Goal: Task Accomplishment & Management: Manage account settings

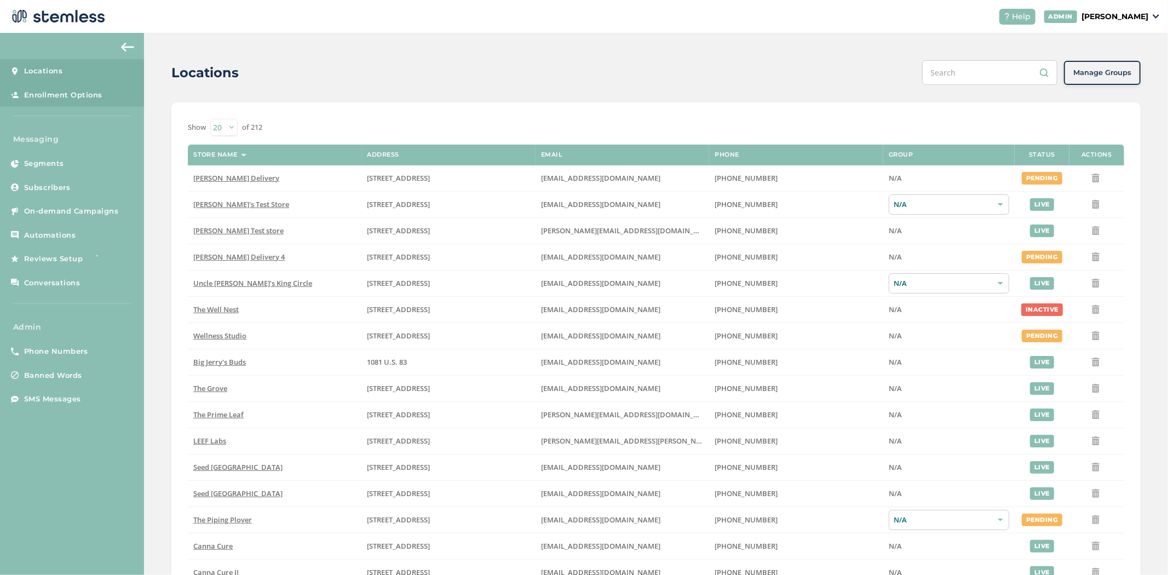
click at [48, 88] on link "Enrollment Options" at bounding box center [72, 95] width 144 height 24
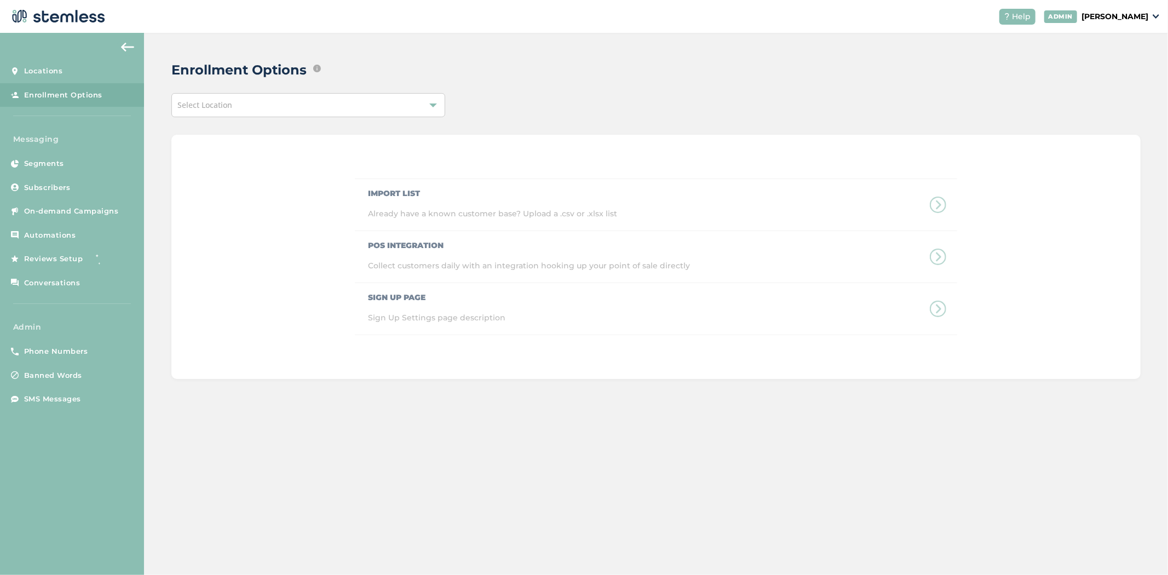
drag, startPoint x: 332, startPoint y: 100, endPoint x: 325, endPoint y: 113, distance: 14.7
click at [332, 100] on div "Select Location" at bounding box center [308, 105] width 274 height 24
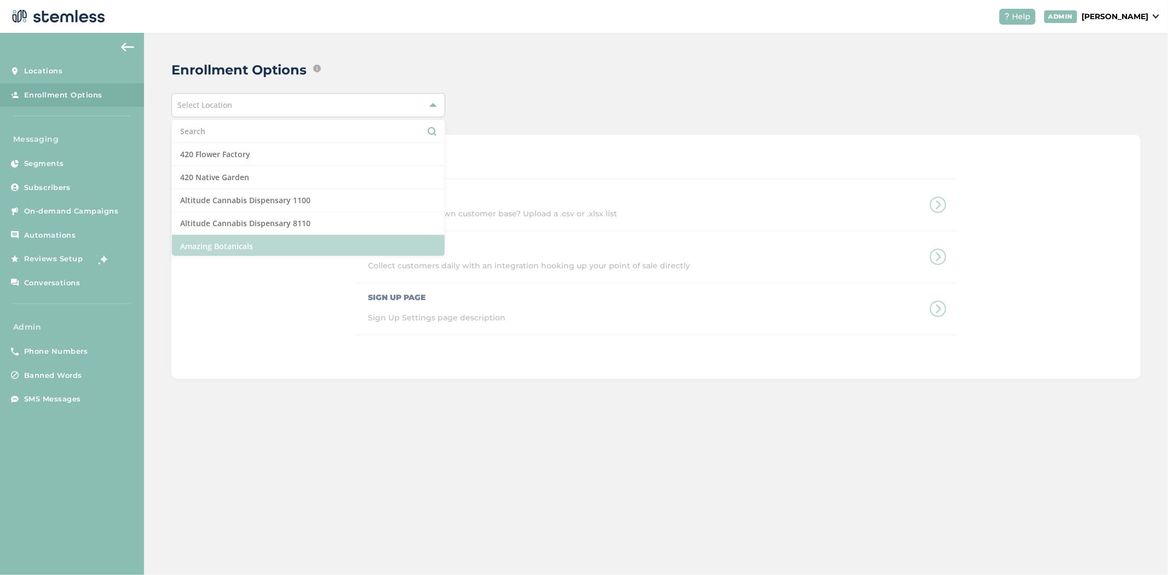
click at [296, 244] on li "Amazing Botanicals" at bounding box center [308, 246] width 273 height 23
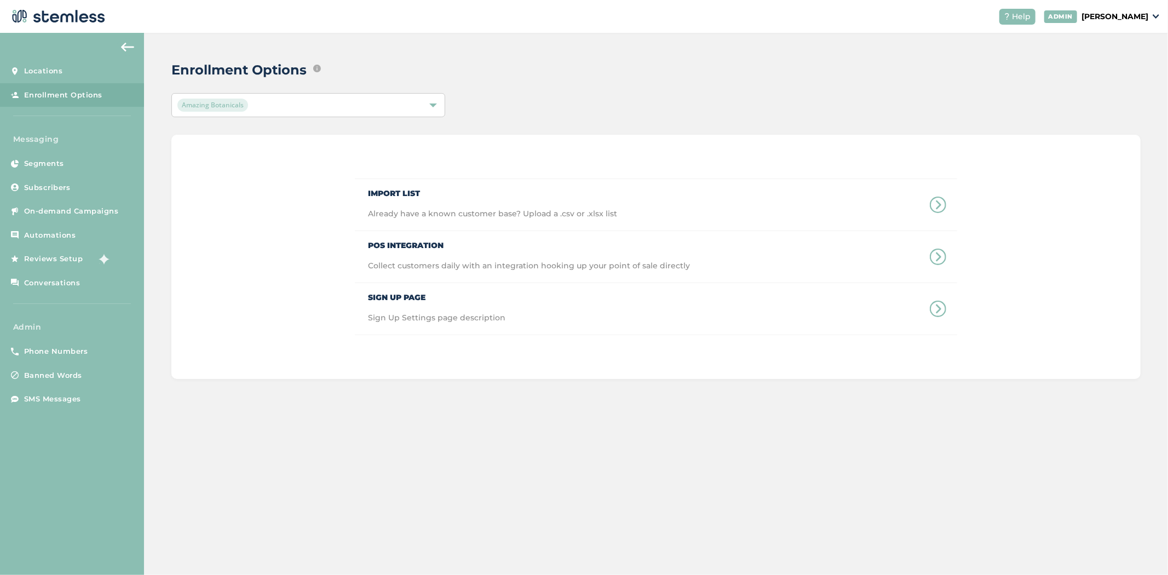
click at [280, 105] on div "Amazing Botanicals" at bounding box center [302, 105] width 251 height 13
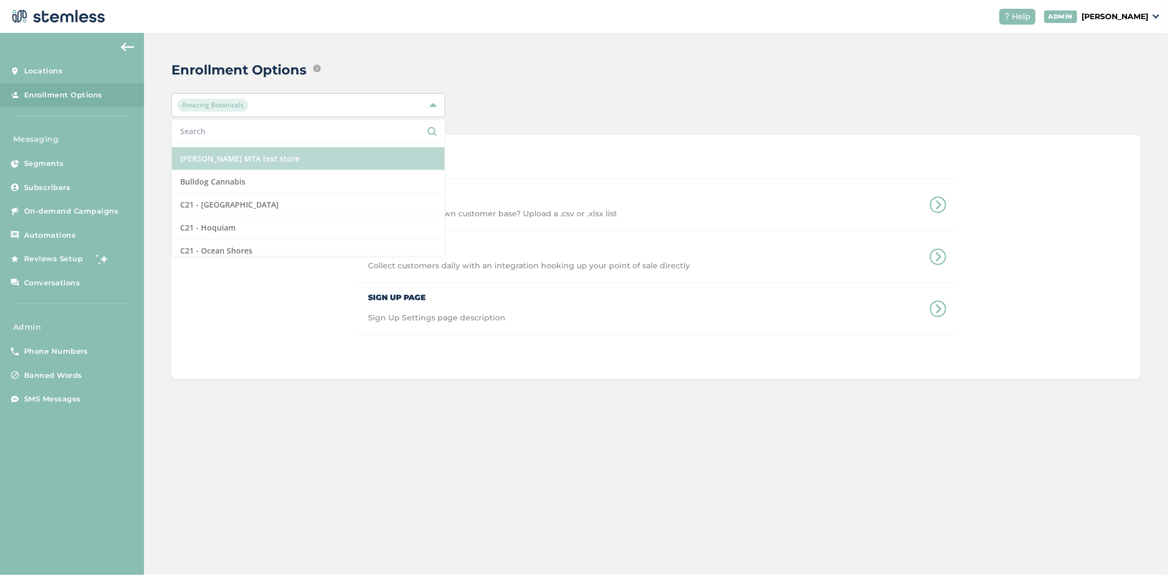
scroll to position [364, 0]
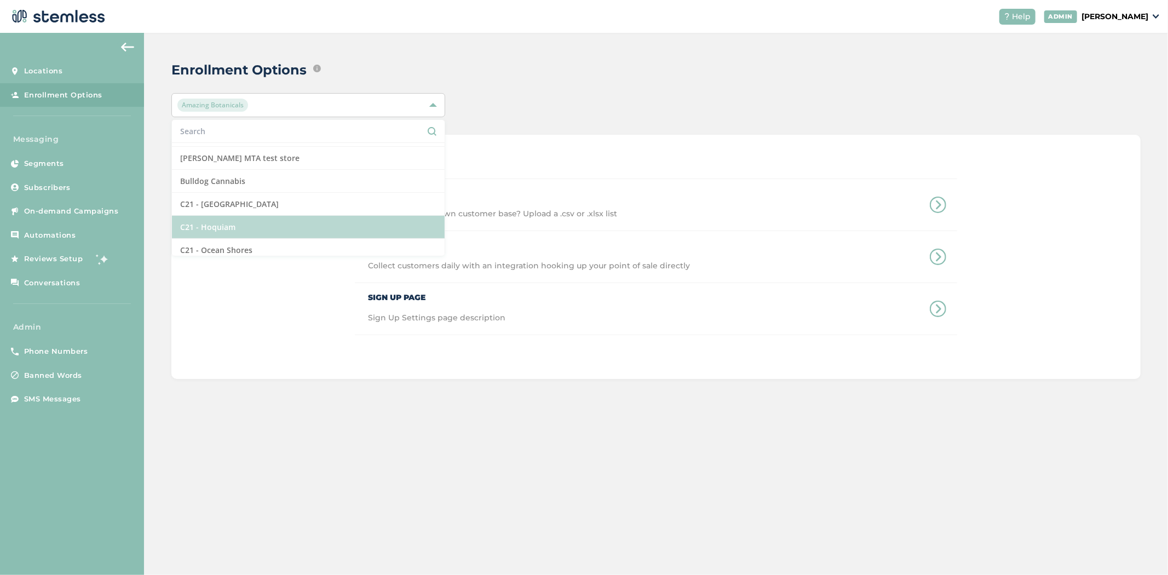
click at [233, 229] on li "C21 - Hoquiam" at bounding box center [308, 227] width 273 height 23
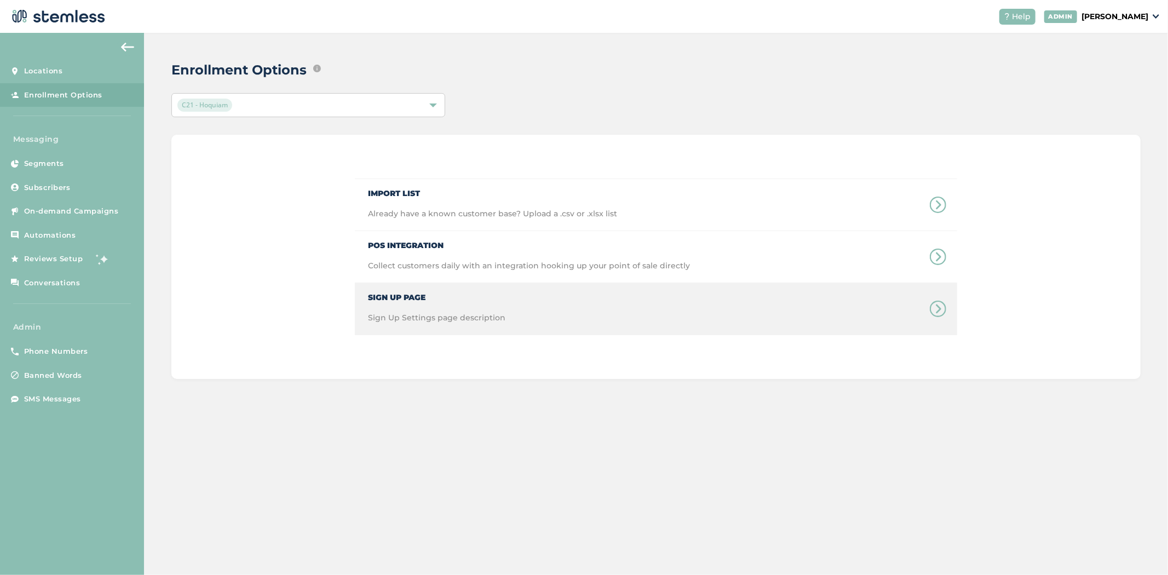
click at [485, 314] on span "Sign Up Settings page description" at bounding box center [436, 323] width 137 height 22
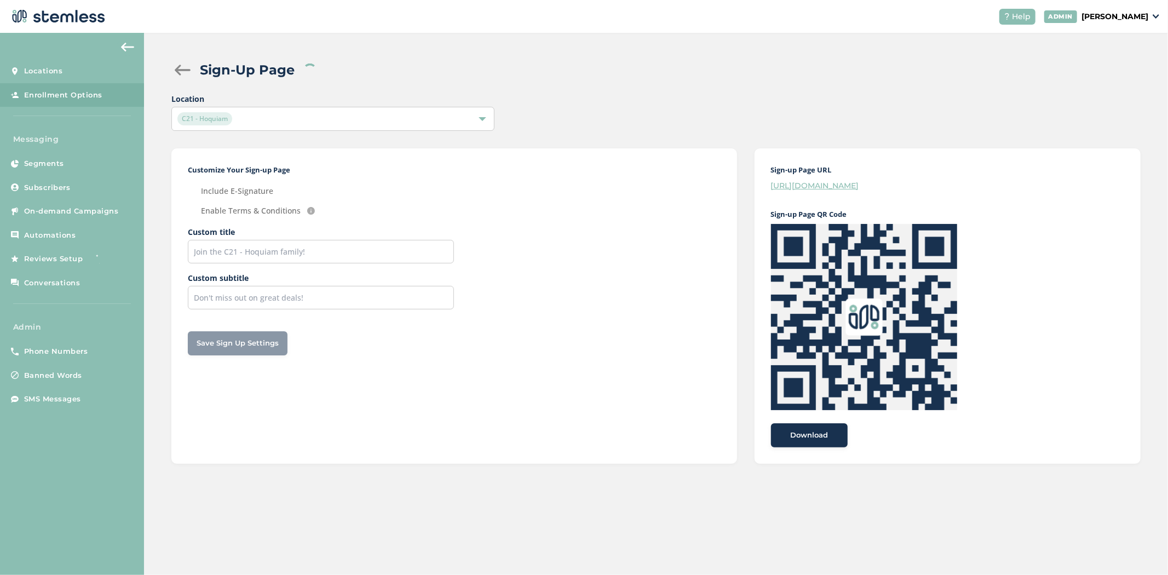
checkbox input "false"
click at [859, 185] on link "https://stemless.co/promo?store=c21---hoquiam" at bounding box center [815, 186] width 88 height 10
click at [275, 253] on input "text" at bounding box center [321, 252] width 266 height 24
click at [330, 261] on input "text" at bounding box center [321, 252] width 266 height 24
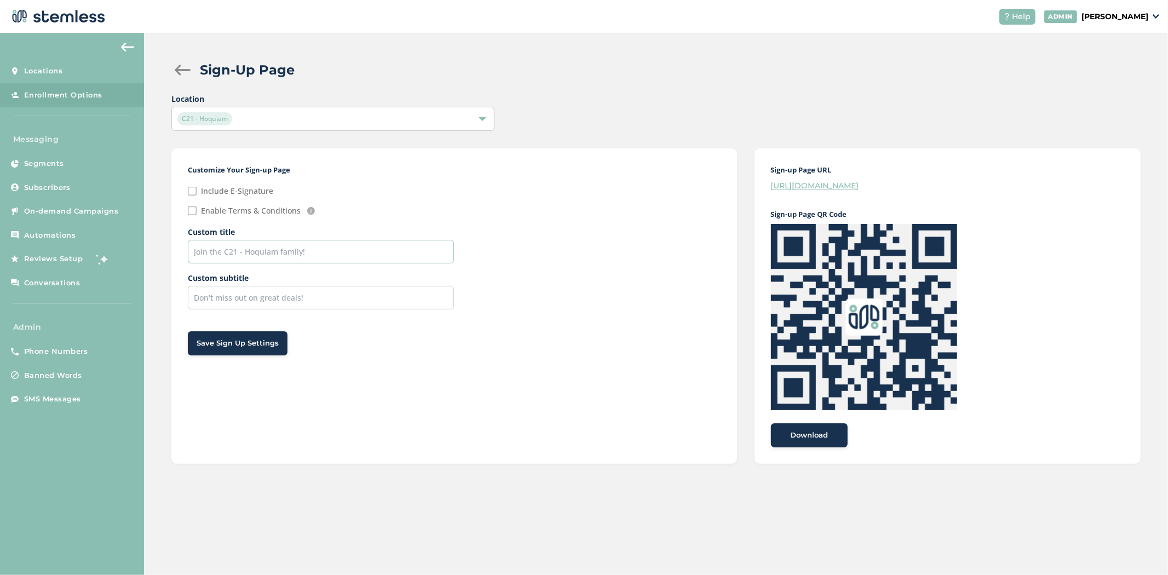
click at [327, 251] on input "text" at bounding box center [321, 252] width 266 height 24
drag, startPoint x: 238, startPoint y: 227, endPoint x: 182, endPoint y: 224, distance: 55.9
click at [182, 224] on div "Customize Your Sign-up Page Include E-Signature Enable Terms & Conditions We au…" at bounding box center [453, 305] width 565 height 315
drag, startPoint x: 252, startPoint y: 278, endPoint x: 187, endPoint y: 274, distance: 65.3
click at [187, 274] on div "Customize Your Sign-up Page Include E-Signature Enable Terms & Conditions We au…" at bounding box center [453, 305] width 565 height 315
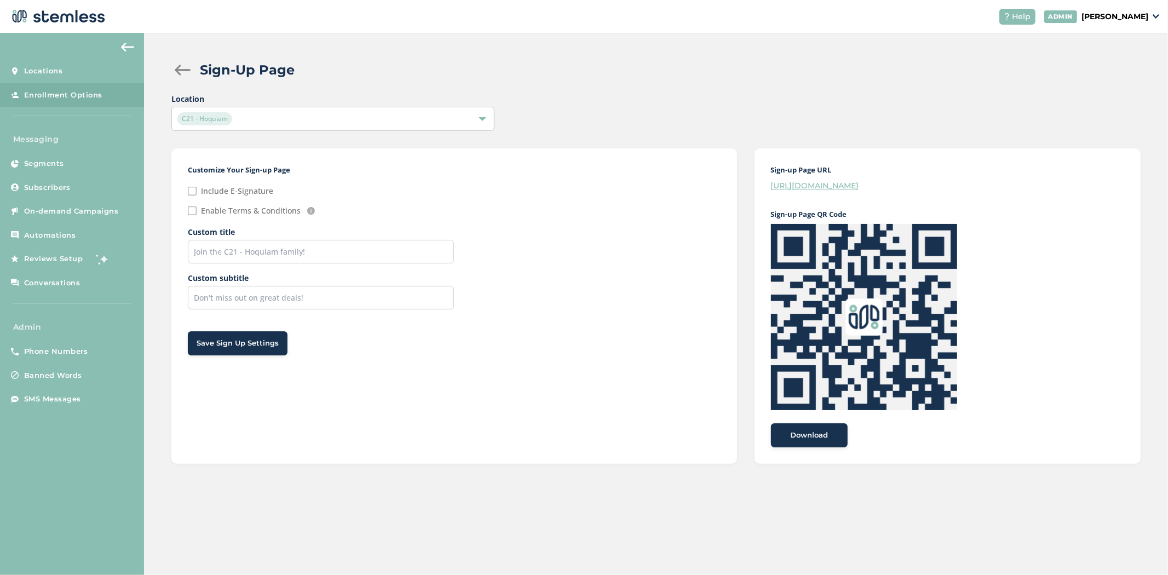
click at [297, 129] on div "C21 - Hoquiam" at bounding box center [332, 119] width 323 height 24
click at [319, 147] on input "text" at bounding box center [333, 144] width 306 height 11
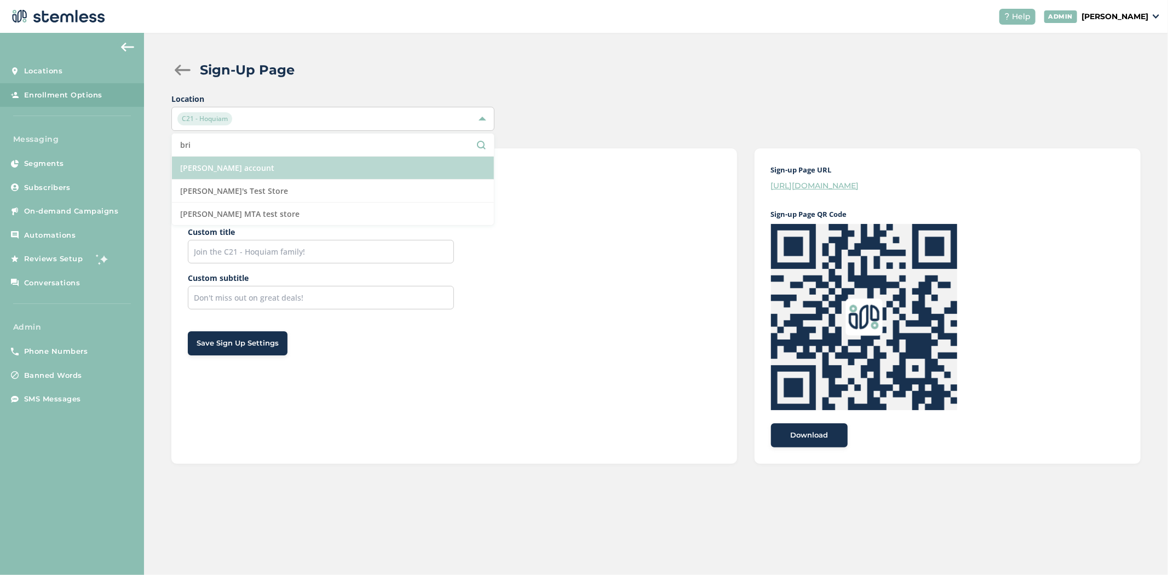
type input "bri"
click at [321, 173] on li "[PERSON_NAME] account" at bounding box center [333, 168] width 322 height 23
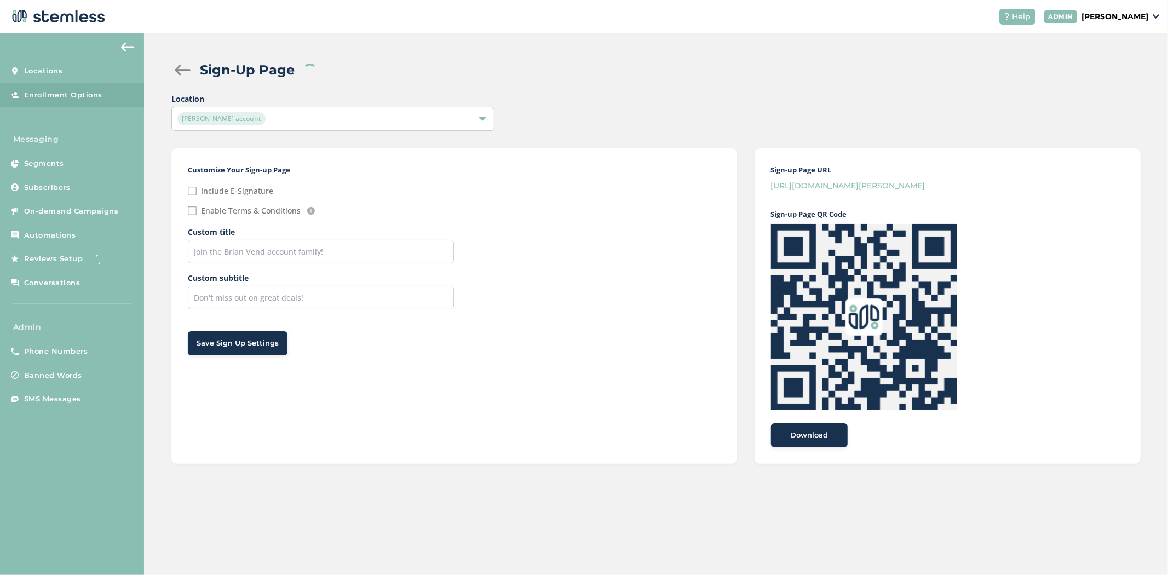
checkbox input "false"
click at [192, 191] on input "Include E-Signature" at bounding box center [192, 191] width 9 height 9
checkbox input "true"
click at [190, 210] on input "Enable Terms & Conditions" at bounding box center [192, 210] width 9 height 9
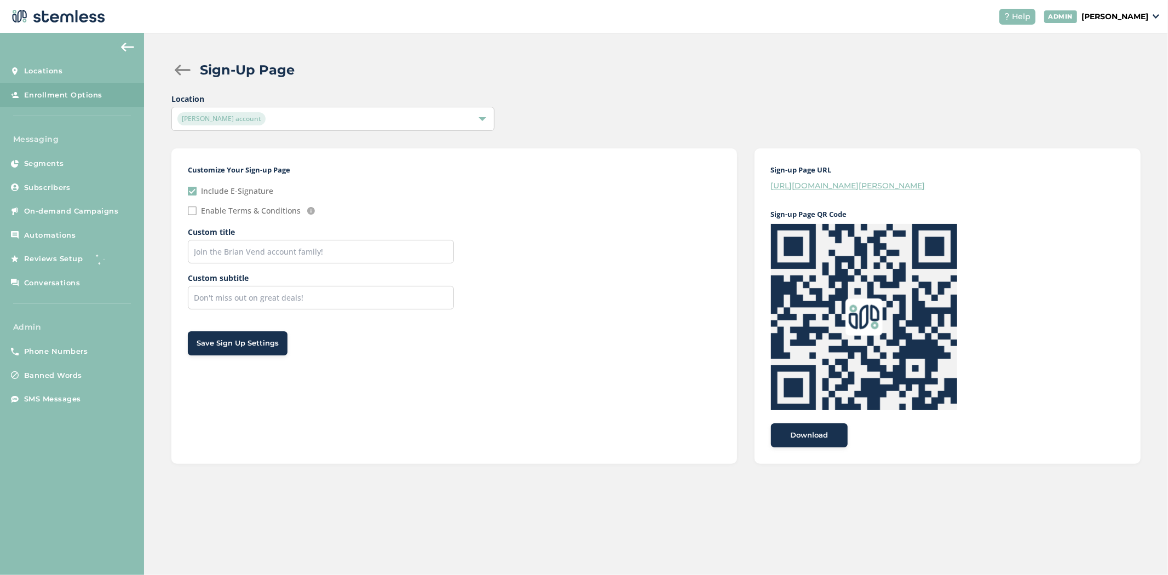
checkbox input "true"
click at [274, 318] on input "text" at bounding box center [454, 321] width 532 height 24
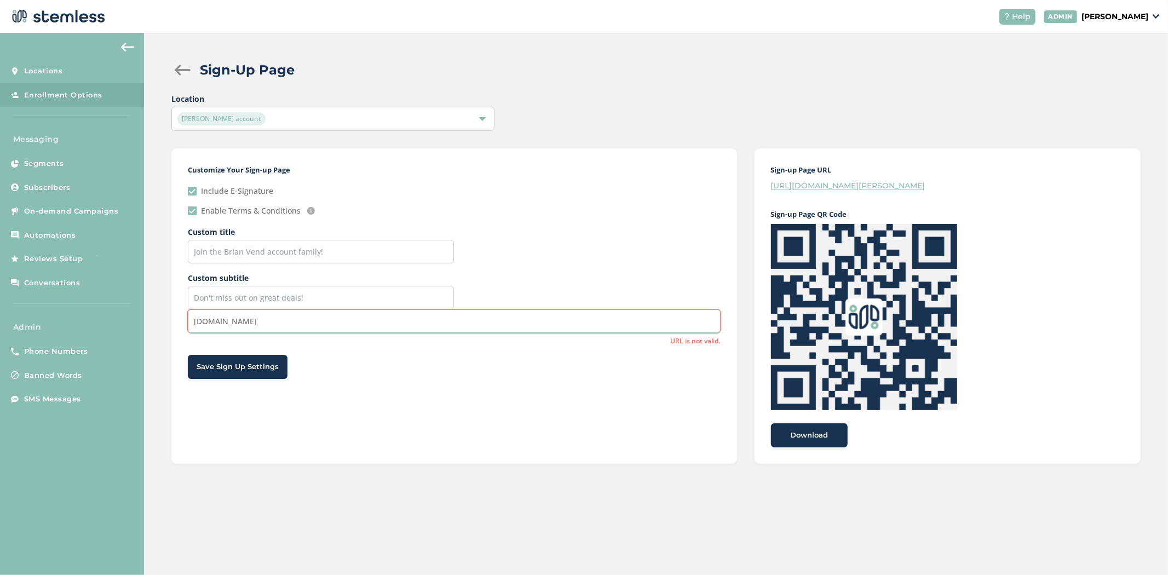
drag, startPoint x: 284, startPoint y: 330, endPoint x: 149, endPoint y: 320, distance: 135.1
click at [155, 324] on div "Sign-Up Page Location Brian Vend account Customize Your Sign-up Page Include E-…" at bounding box center [656, 262] width 1024 height 458
paste input "https://stemless.co/"
type input "https://stemless.co/"
click at [243, 369] on span "Save Sign Up Settings" at bounding box center [238, 366] width 82 height 11
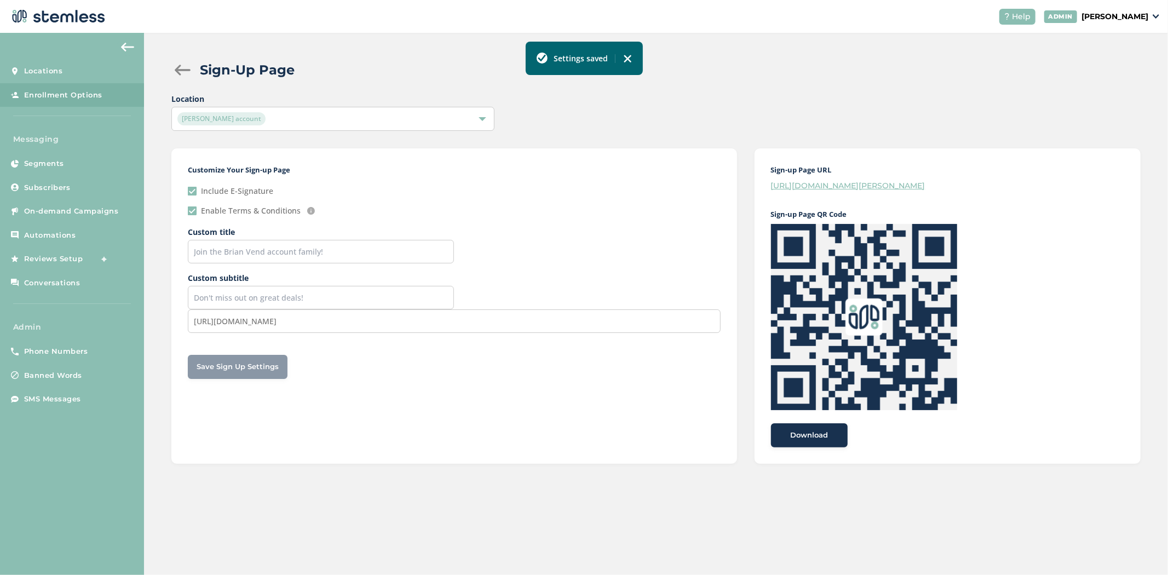
click at [855, 179] on div "Sign-up Page URL https://stemless.co/promo?store=brian-vend-account Sign-up Pag…" at bounding box center [948, 305] width 387 height 315
click at [853, 183] on link "https://stemless.co/promo?store=brian-vend-account" at bounding box center [848, 186] width 154 height 10
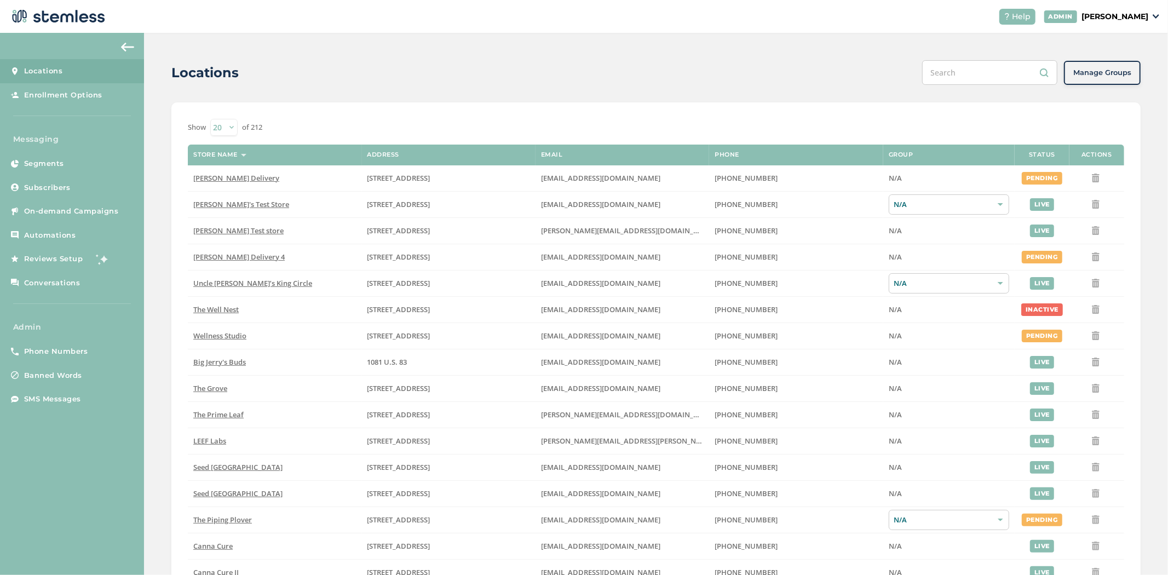
click at [964, 70] on input "text" at bounding box center [989, 72] width 135 height 25
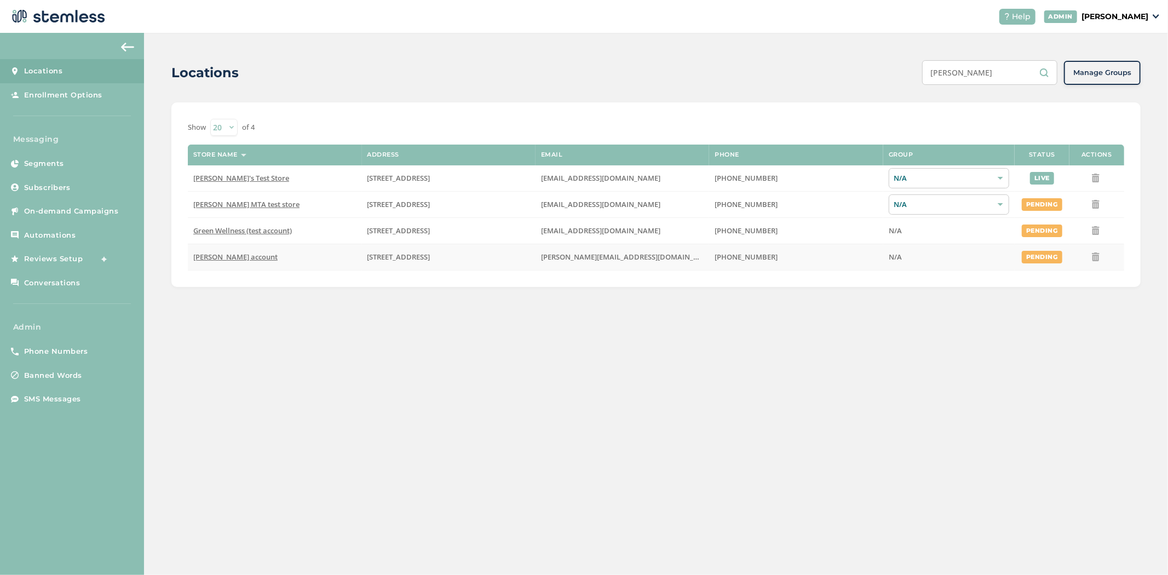
type input "[PERSON_NAME]"
click at [220, 256] on span "[PERSON_NAME] account" at bounding box center [235, 257] width 84 height 10
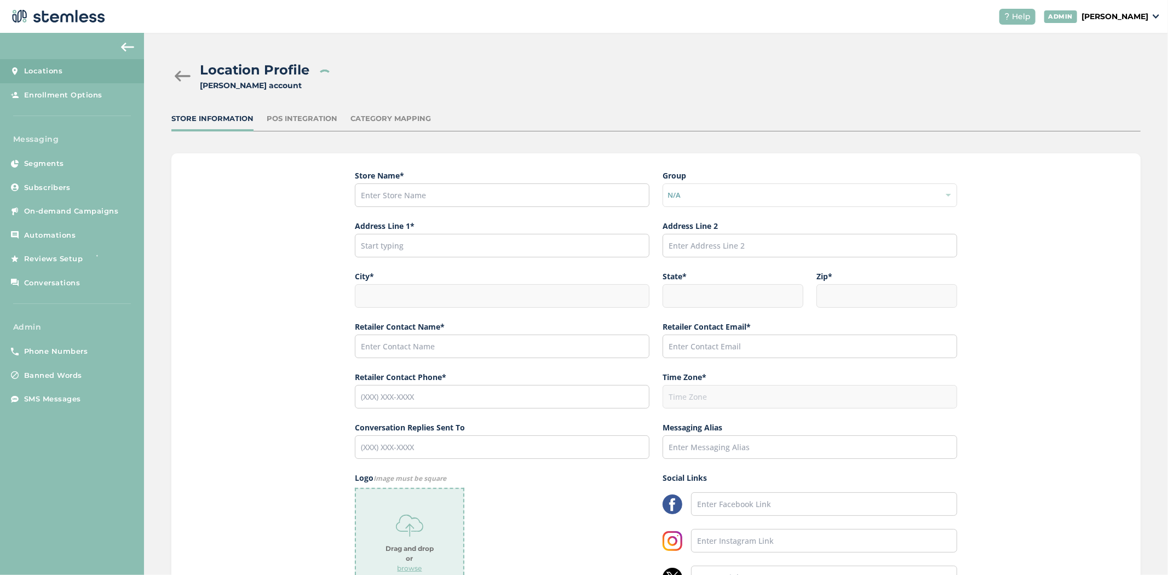
type input "[PERSON_NAME] account"
type input "[STREET_ADDRESS]"
type input "[GEOGRAPHIC_DATA]"
type input "CA"
type input "90017"
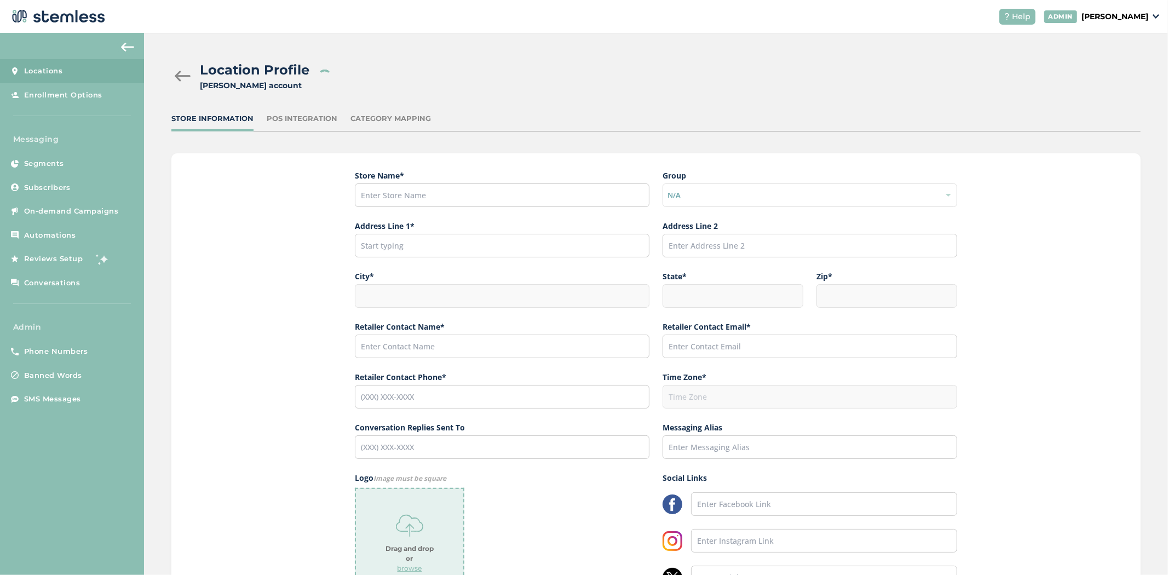
type input "[PERSON_NAME]"
type input "[PERSON_NAME][EMAIL_ADDRESS][DOMAIN_NAME]"
type input "[PHONE_NUMBER]"
type input "America/Los_Angeles"
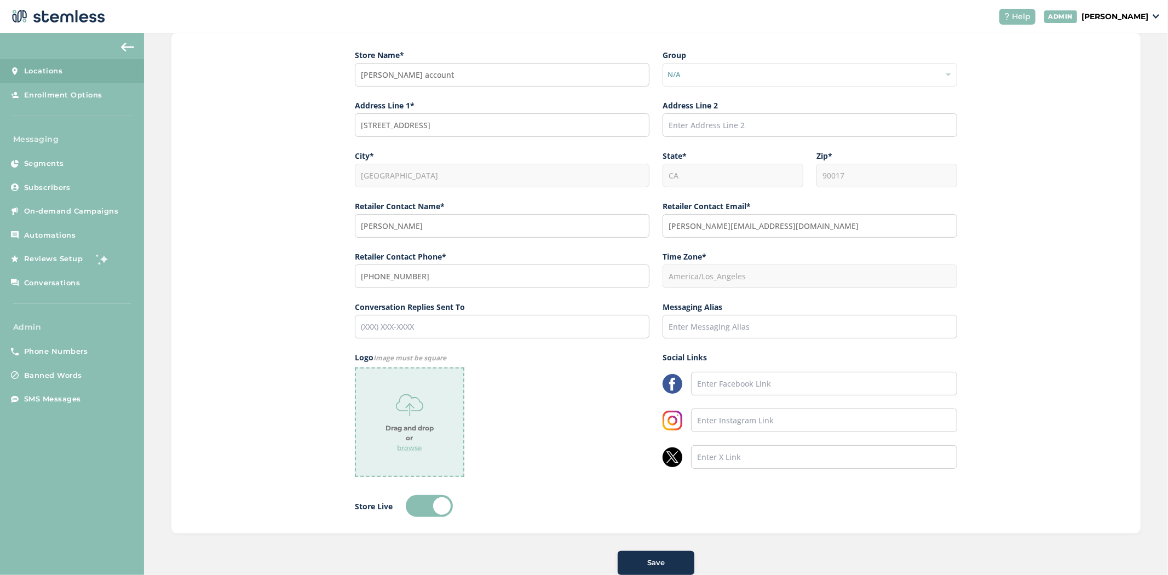
scroll to position [121, 0]
click at [416, 448] on p "browse" at bounding box center [410, 447] width 25 height 10
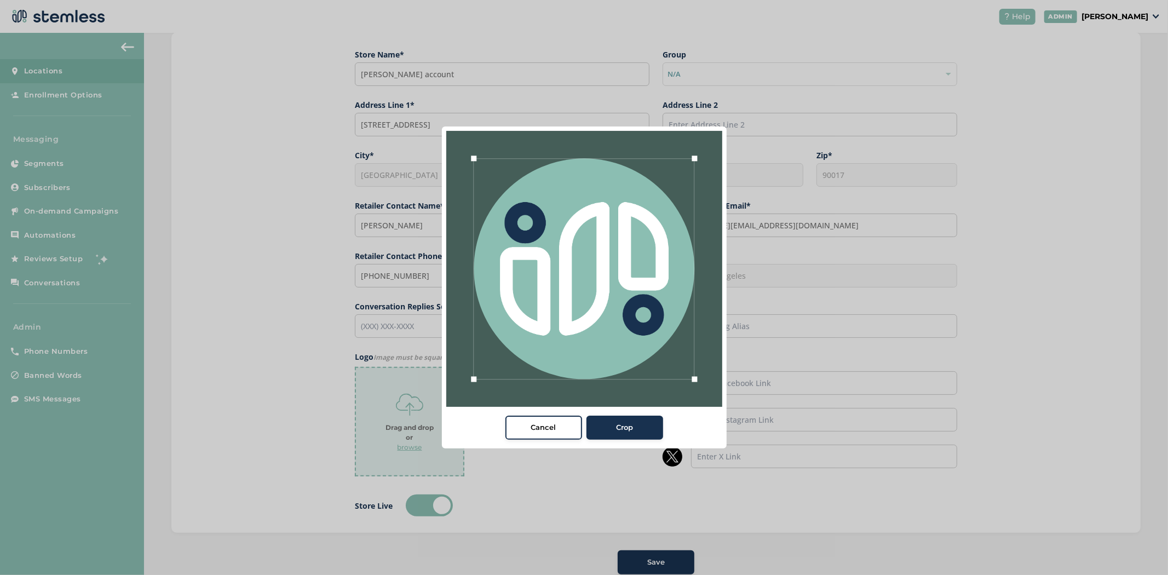
click at [636, 417] on button "Crop" at bounding box center [624, 428] width 77 height 24
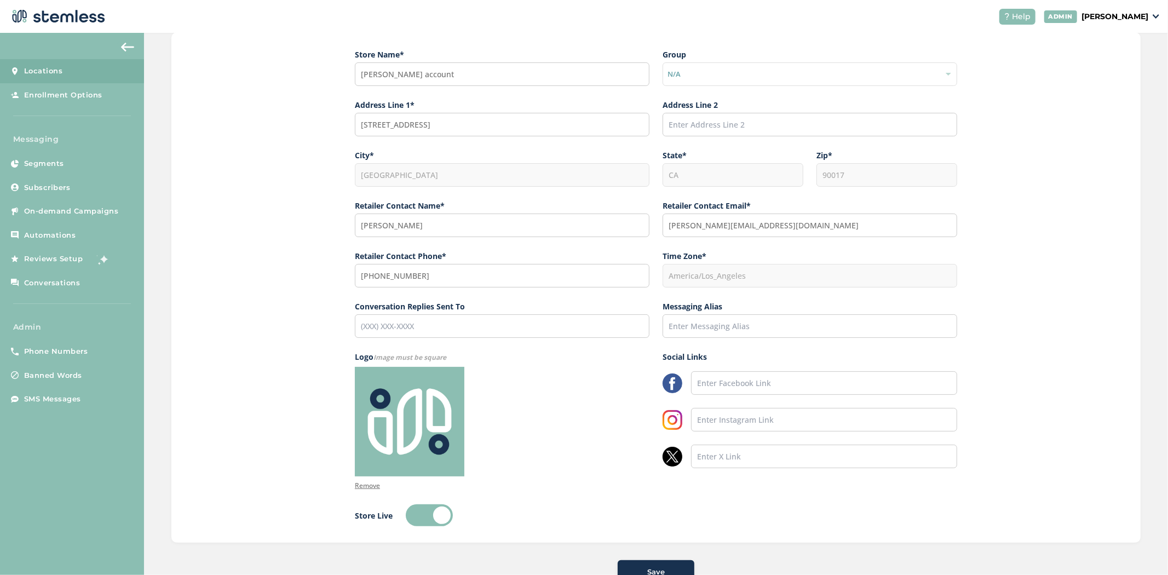
click at [661, 567] on div "Save" at bounding box center [655, 572] width 59 height 11
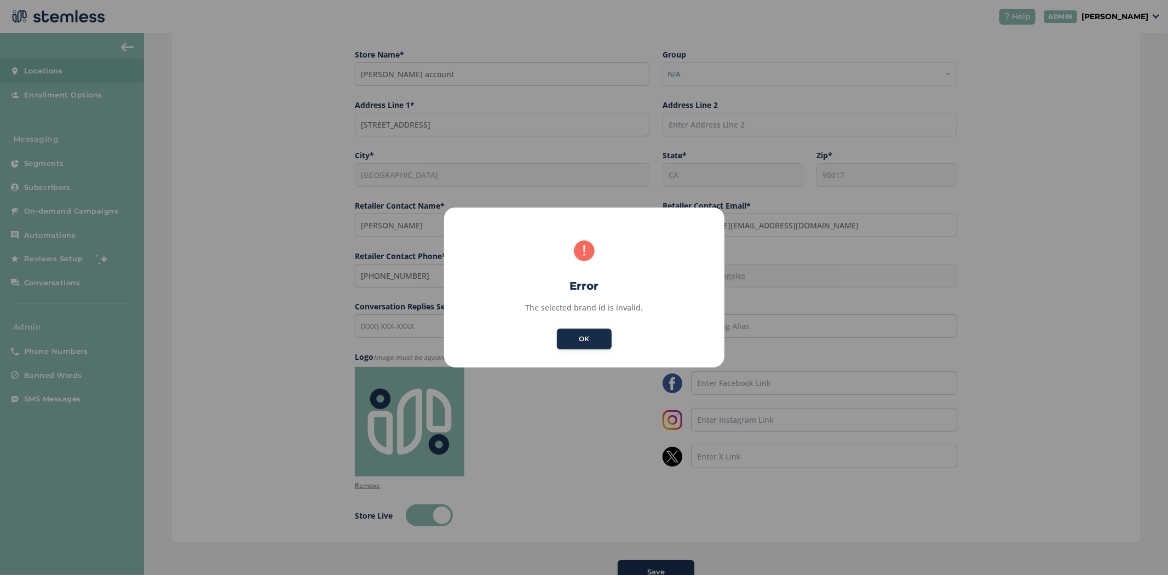
click at [594, 341] on button "OK" at bounding box center [584, 339] width 55 height 21
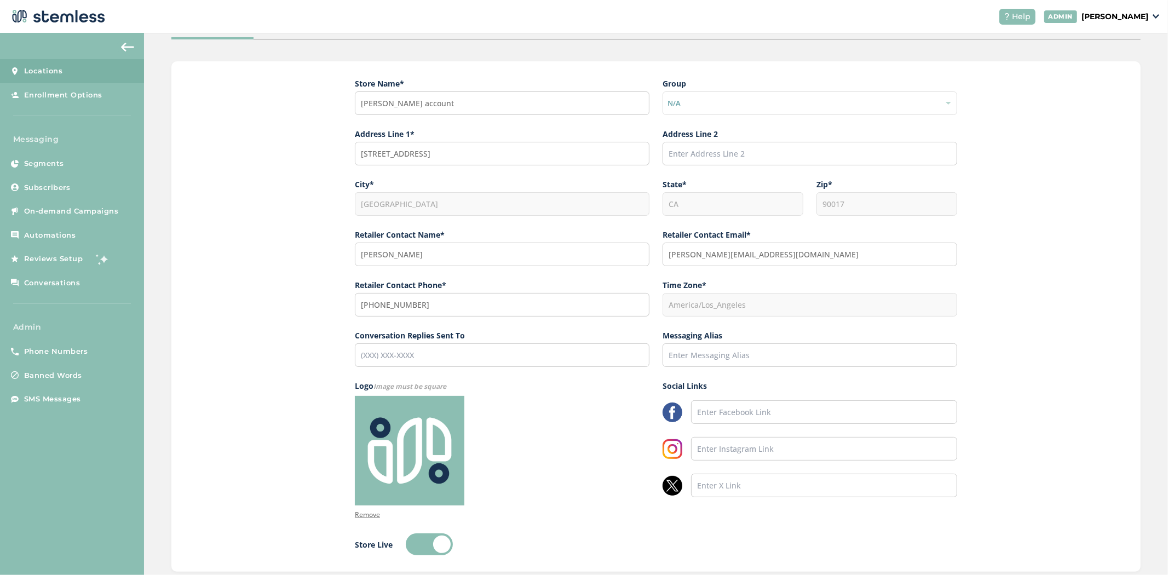
scroll to position [159, 0]
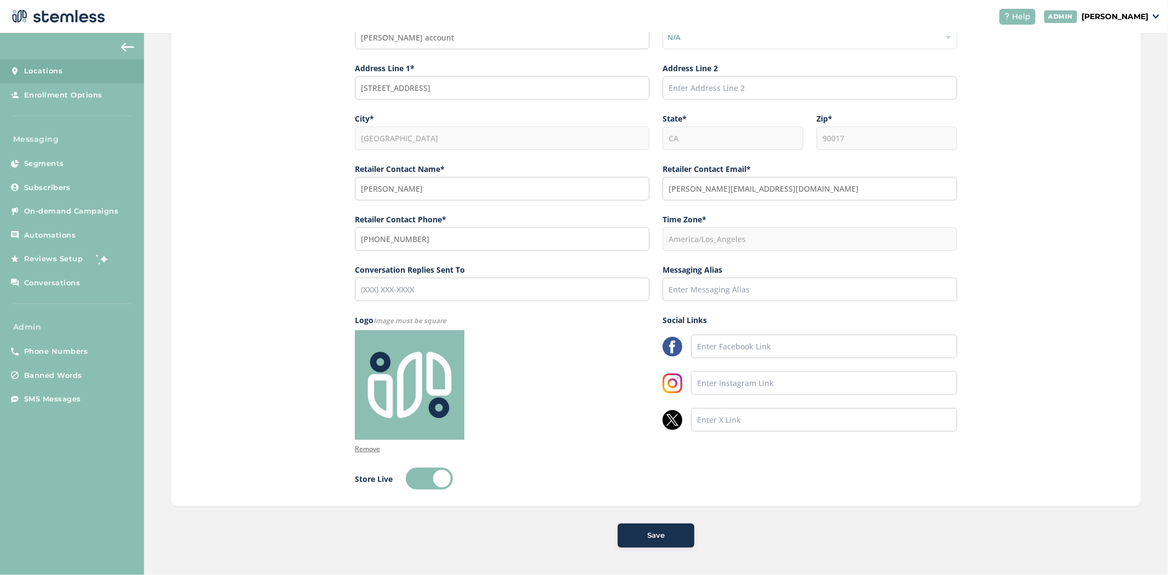
click at [664, 538] on div "Save" at bounding box center [655, 535] width 59 height 11
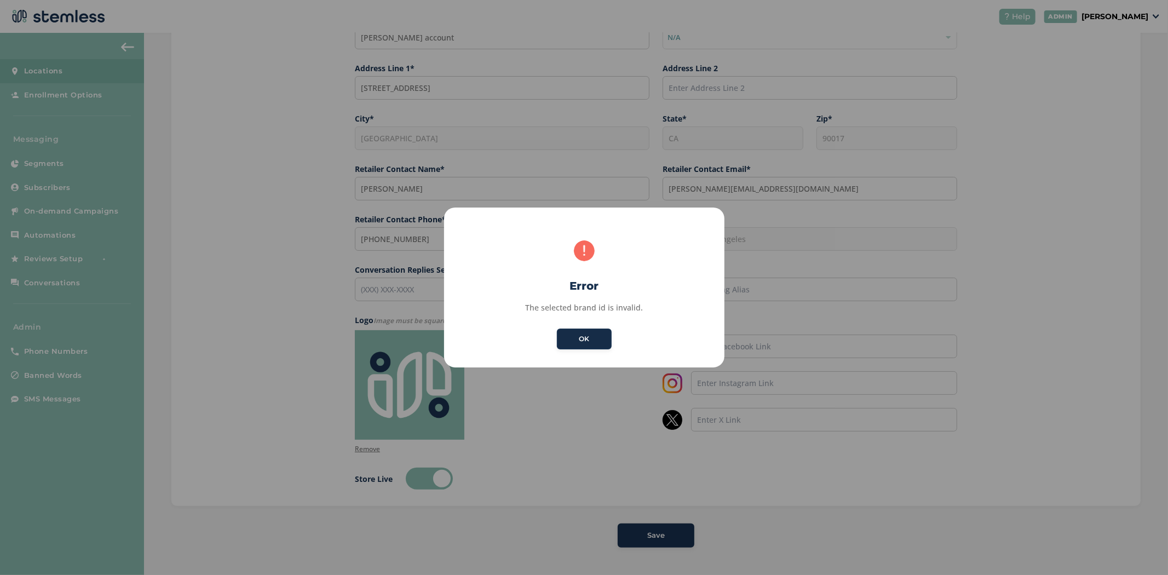
click at [575, 330] on button "OK" at bounding box center [584, 339] width 55 height 21
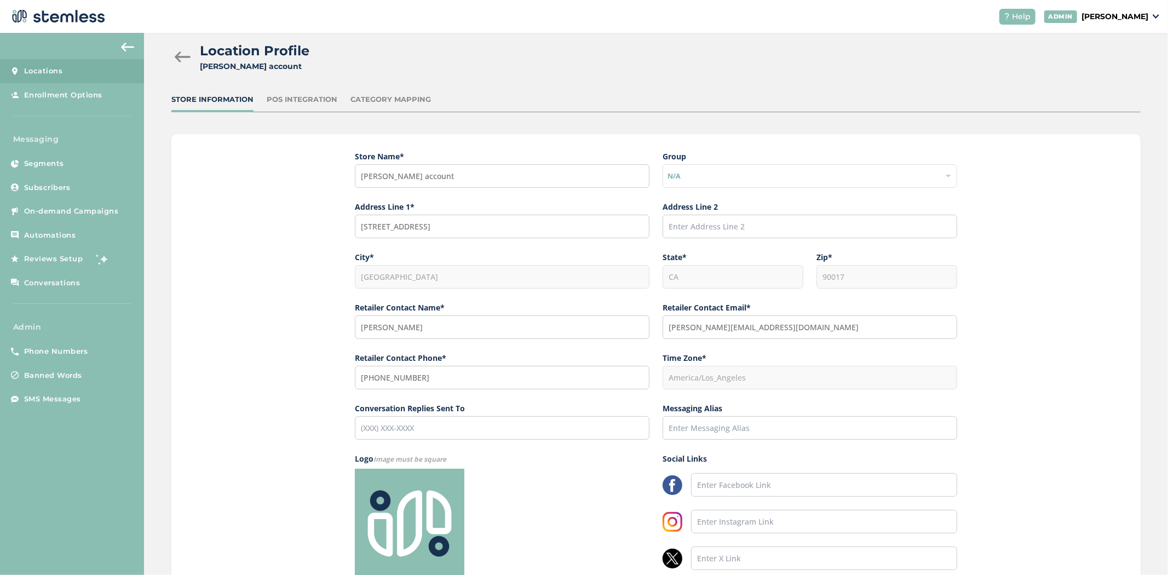
scroll to position [0, 0]
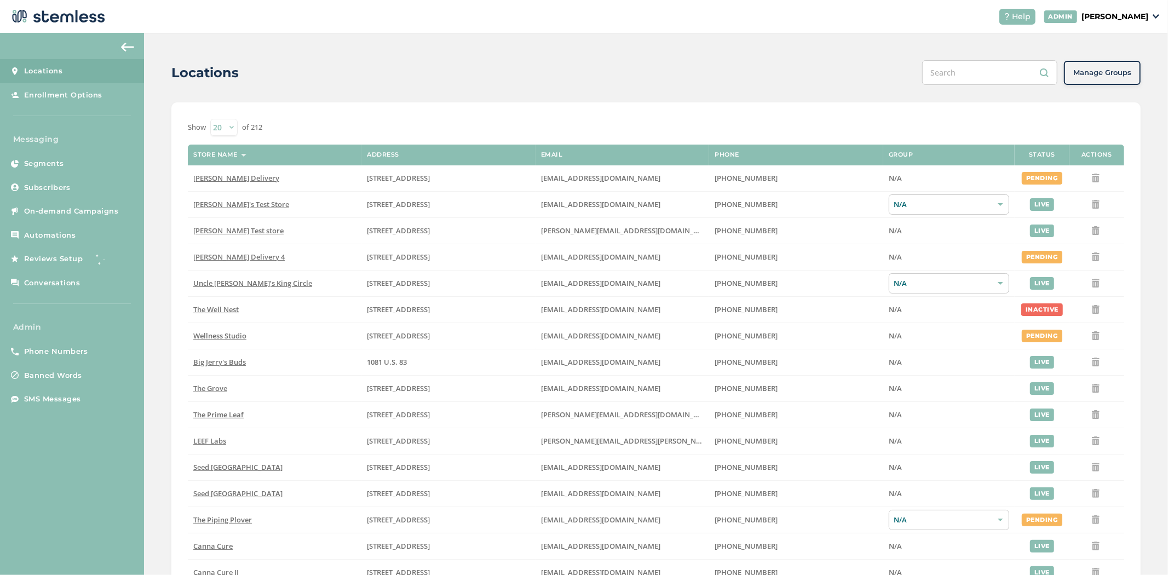
drag, startPoint x: 986, startPoint y: 89, endPoint x: 980, endPoint y: 83, distance: 7.7
click at [984, 89] on div "Locations Manage Groups Show 20 50 100 of 212 Store name Address Email Phone Gr…" at bounding box center [656, 400] width 1024 height 734
click at [972, 74] on input "text" at bounding box center [989, 72] width 135 height 25
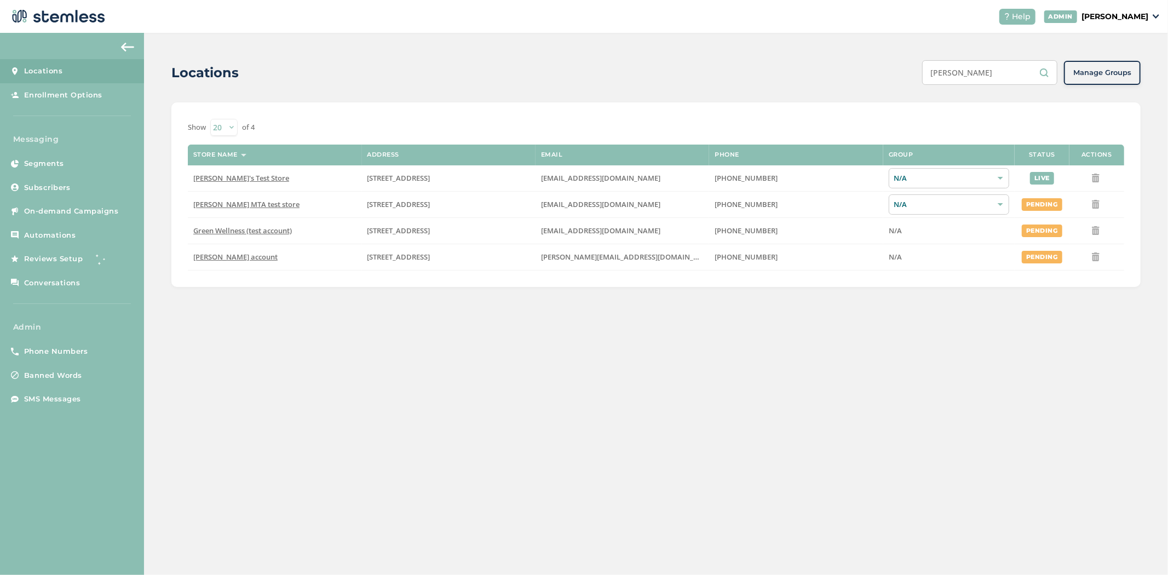
type input "[PERSON_NAME]"
click at [222, 179] on span "[PERSON_NAME]'s Test Store" at bounding box center [241, 178] width 96 height 10
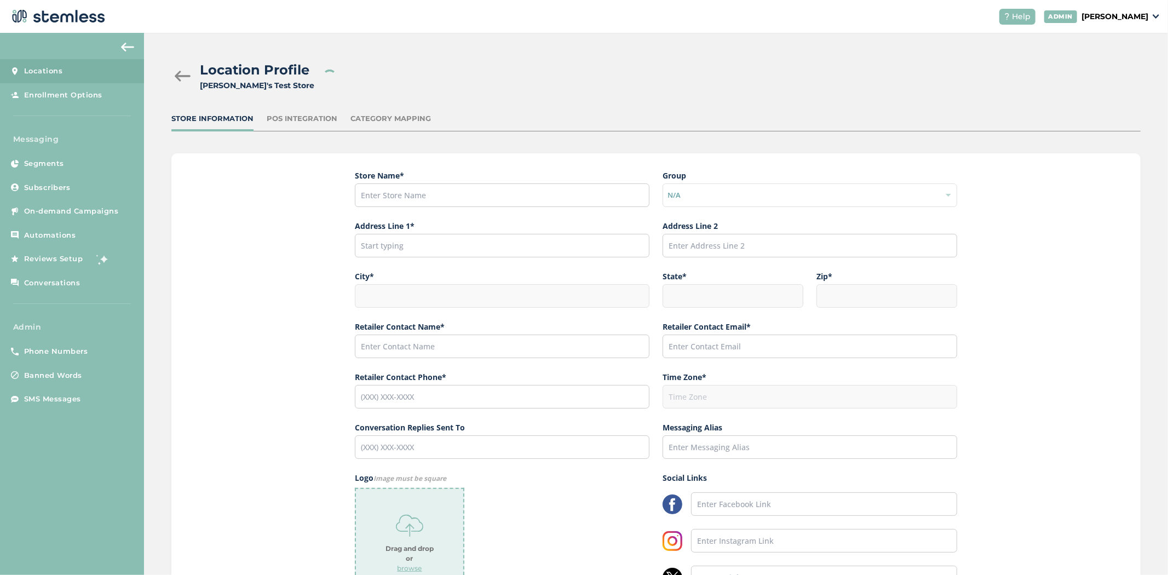
type input "[PERSON_NAME]'s Test Store"
type input "[STREET_ADDRESS]"
type input "Hillsboro"
type input "OR"
type input "97124"
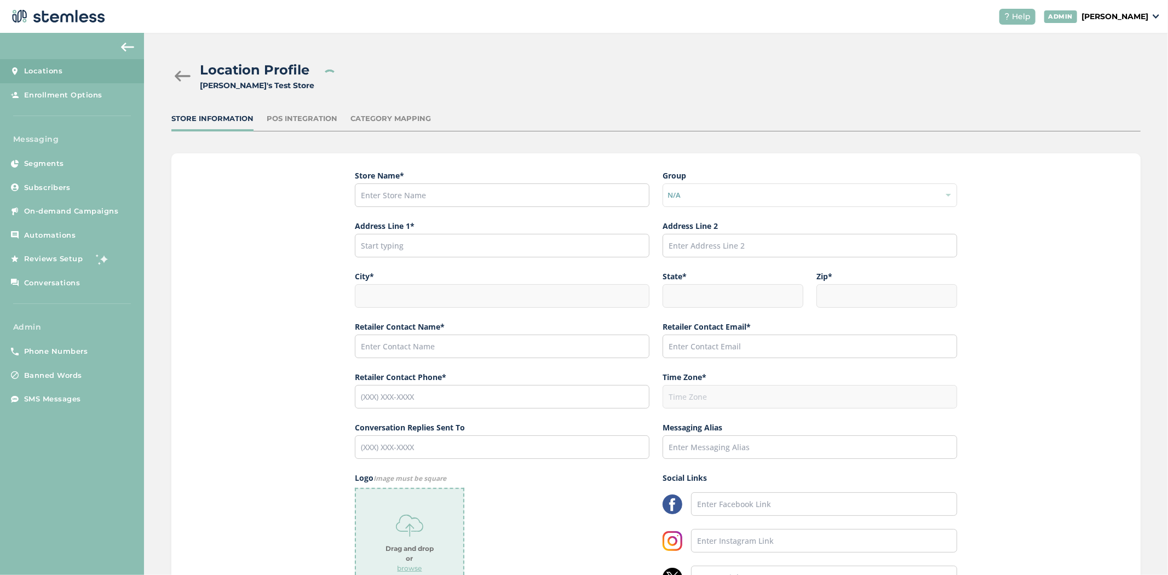
type input "[PERSON_NAME]"
type input "[EMAIL_ADDRESS][DOMAIN_NAME]"
type input "[PHONE_NUMBER]"
type input "America/Los_Angeles"
type input "[PERSON_NAME]'s Test Store"
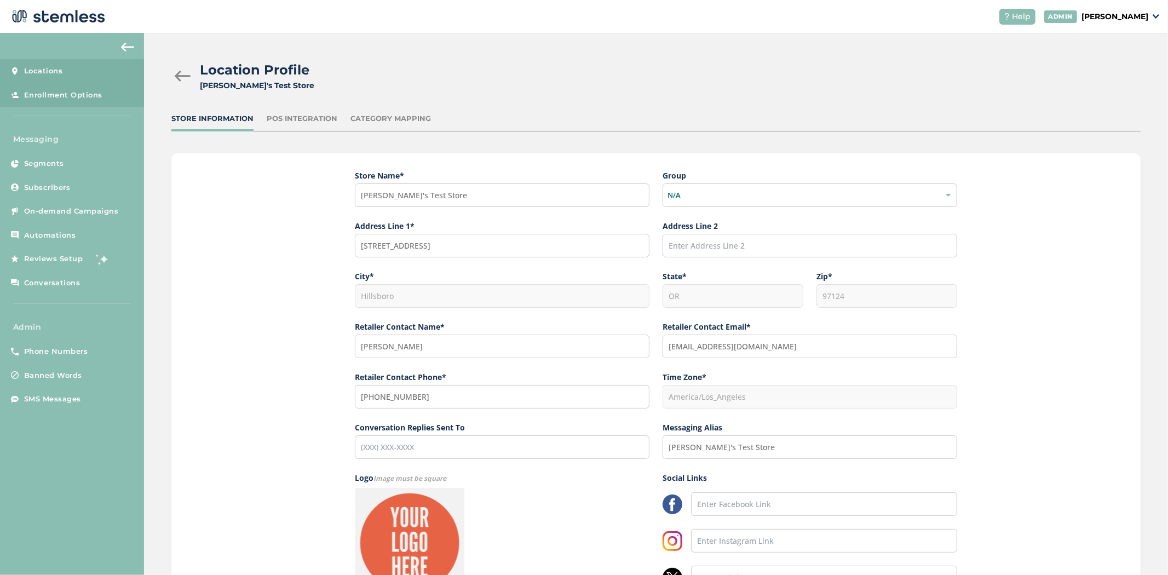
click at [84, 96] on span "Enrollment Options" at bounding box center [63, 95] width 78 height 11
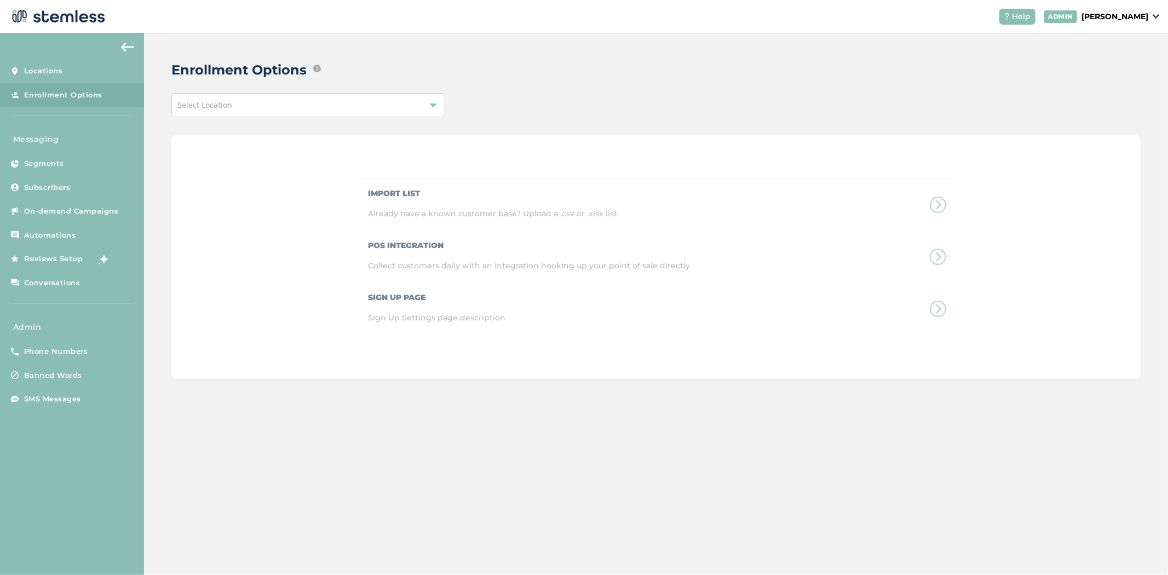
click at [337, 105] on div "Select Location" at bounding box center [308, 105] width 274 height 24
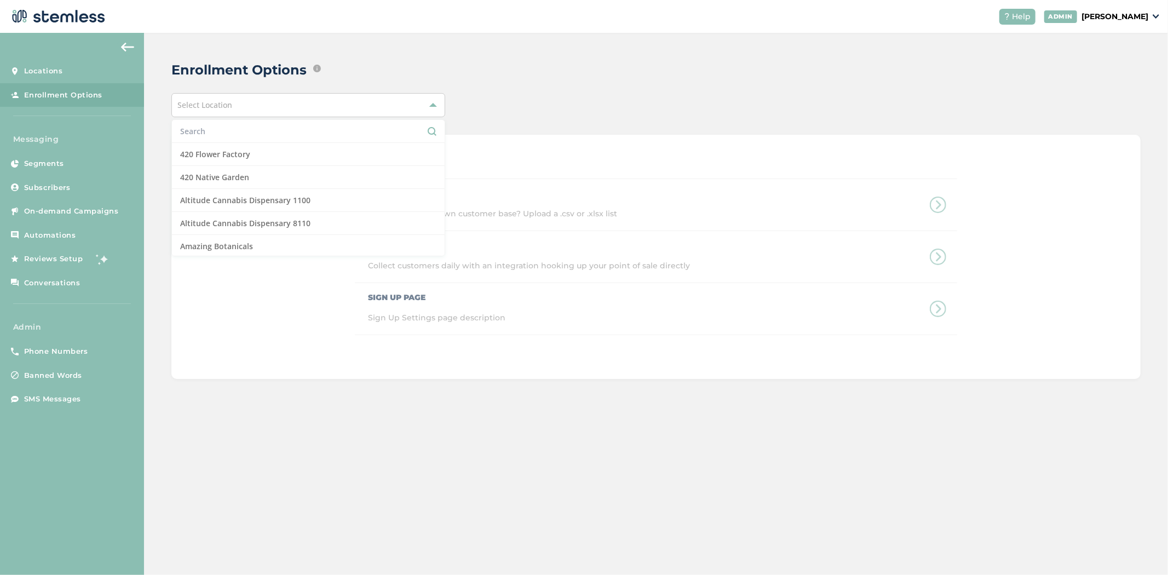
click at [282, 133] on input "text" at bounding box center [308, 130] width 256 height 11
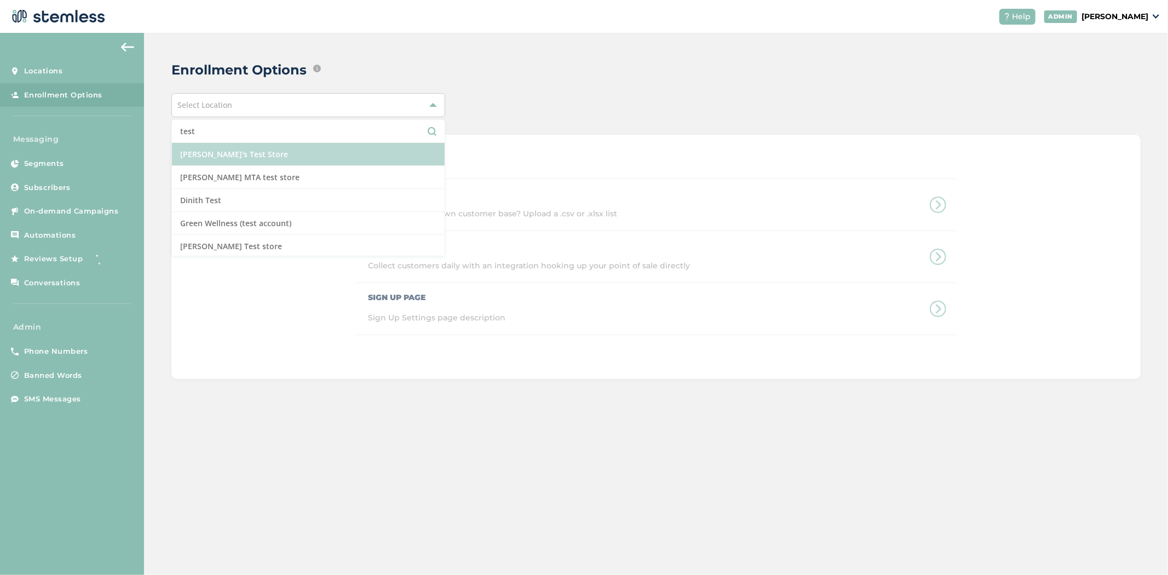
type input "test"
click at [289, 155] on li "[PERSON_NAME]'s Test Store" at bounding box center [308, 154] width 273 height 23
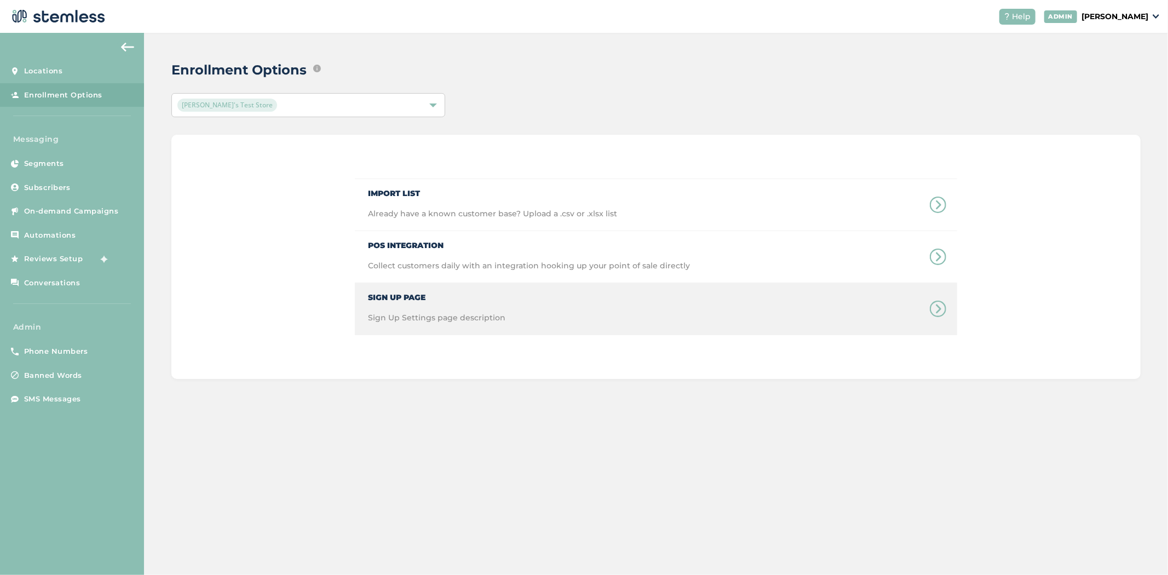
click at [419, 310] on div "Sign Up Page Sign Up Settings page description" at bounding box center [430, 308] width 151 height 51
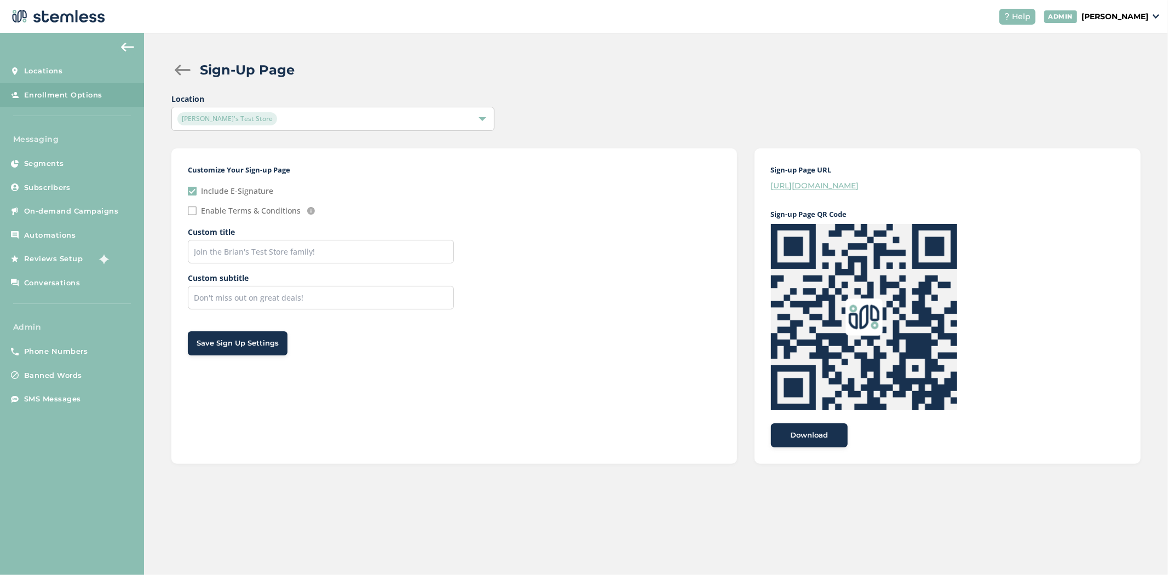
click at [191, 210] on input "Enable Terms & Conditions" at bounding box center [192, 210] width 9 height 9
checkbox input "true"
click at [251, 321] on input "text" at bounding box center [454, 321] width 532 height 24
paste input "https://stemless.co/"
type input "https://stemless.co/"
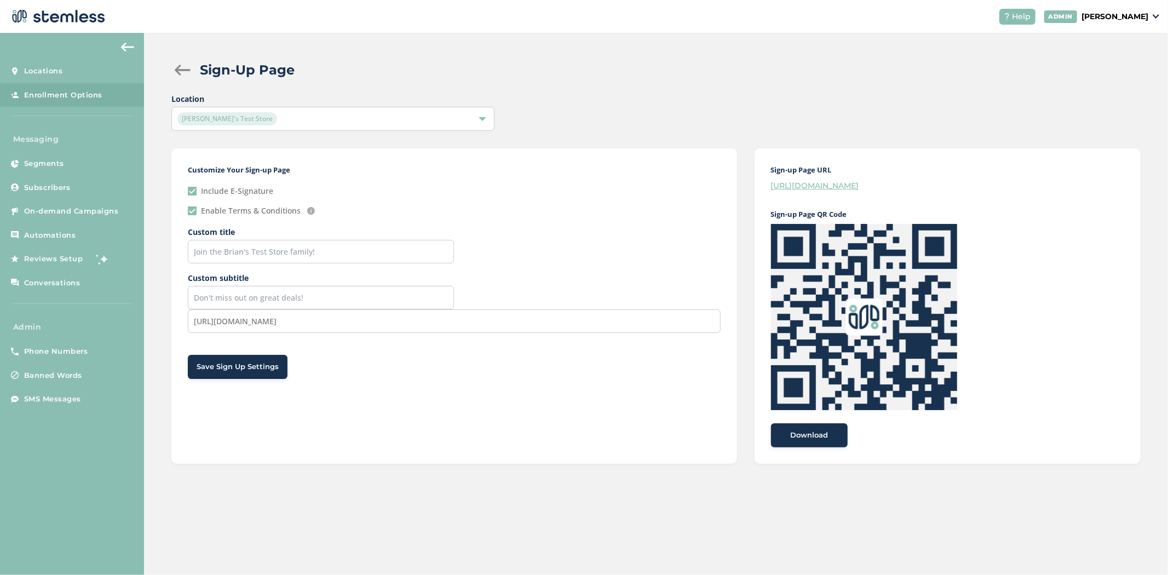
click at [254, 370] on span "Save Sign Up Settings" at bounding box center [238, 366] width 82 height 11
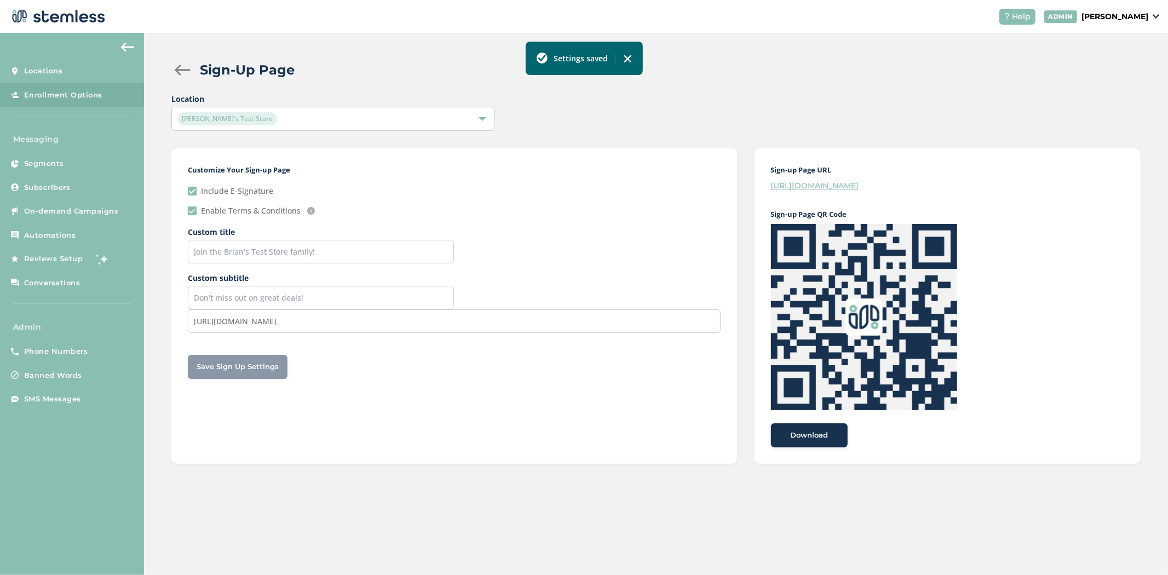
click at [803, 433] on span "Download" at bounding box center [809, 435] width 38 height 11
click at [859, 181] on link "https://stemless.co/promo?store=brian's-test-store" at bounding box center [815, 186] width 88 height 10
